Goal: Task Accomplishment & Management: Manage account settings

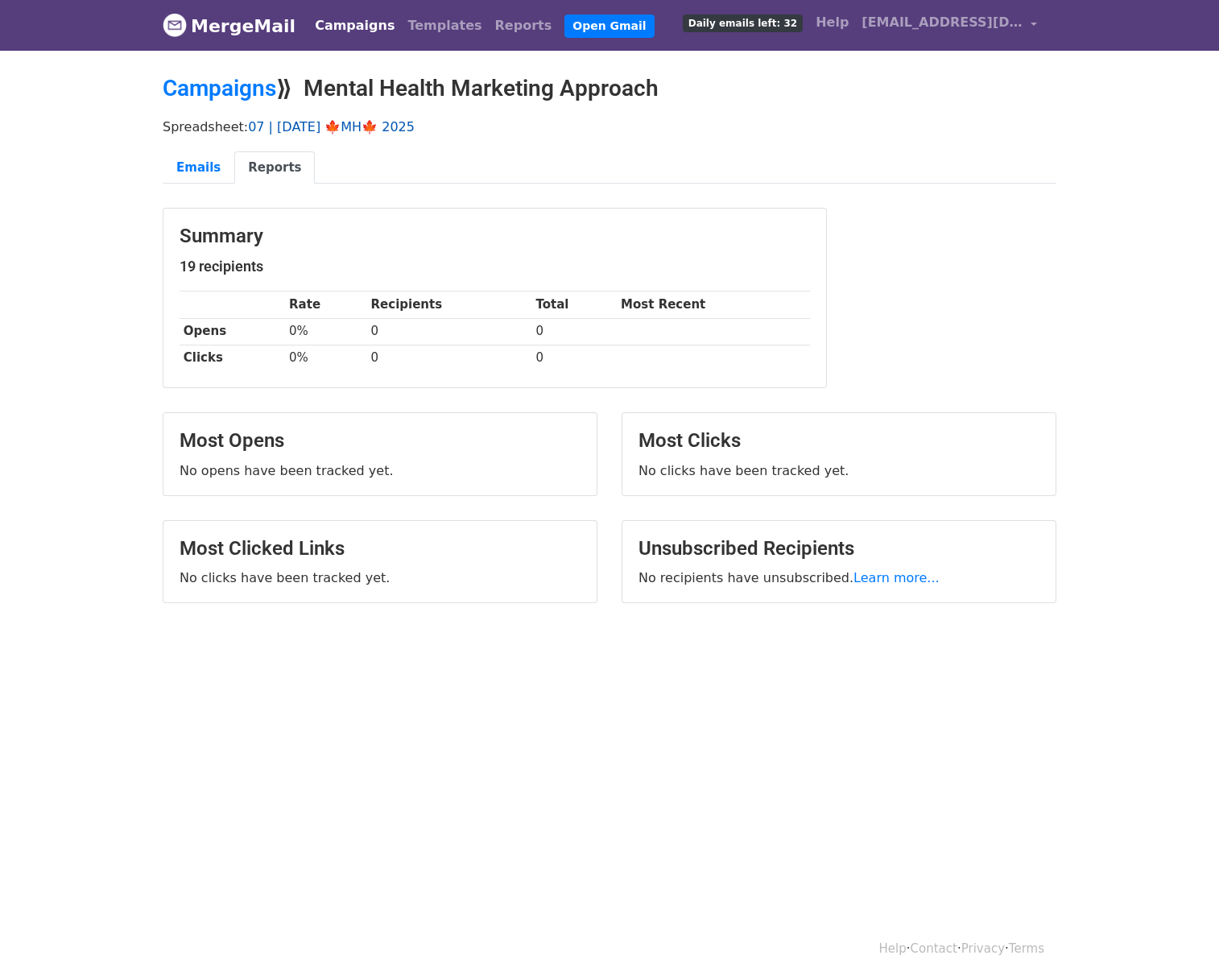
click at [316, 126] on link "07 | [DATE] 🍁MH🍁 2025" at bounding box center [331, 127] width 167 height 15
